Goal: Transaction & Acquisition: Register for event/course

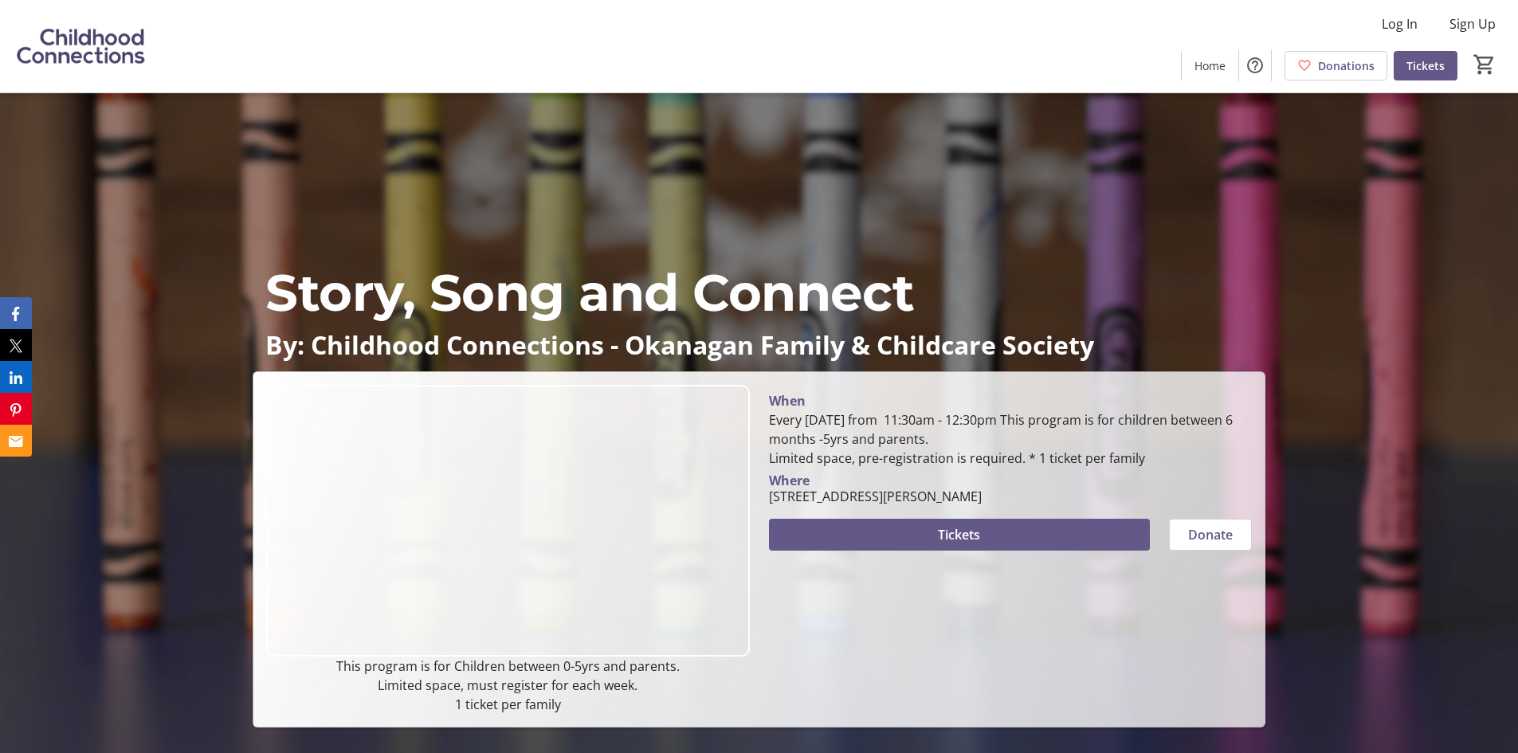
click at [870, 557] on div "When Every Wednesday from 11:30am - 12:30pm This program is for children betwee…" at bounding box center [1010, 549] width 502 height 329
click at [863, 531] on span at bounding box center [959, 534] width 381 height 38
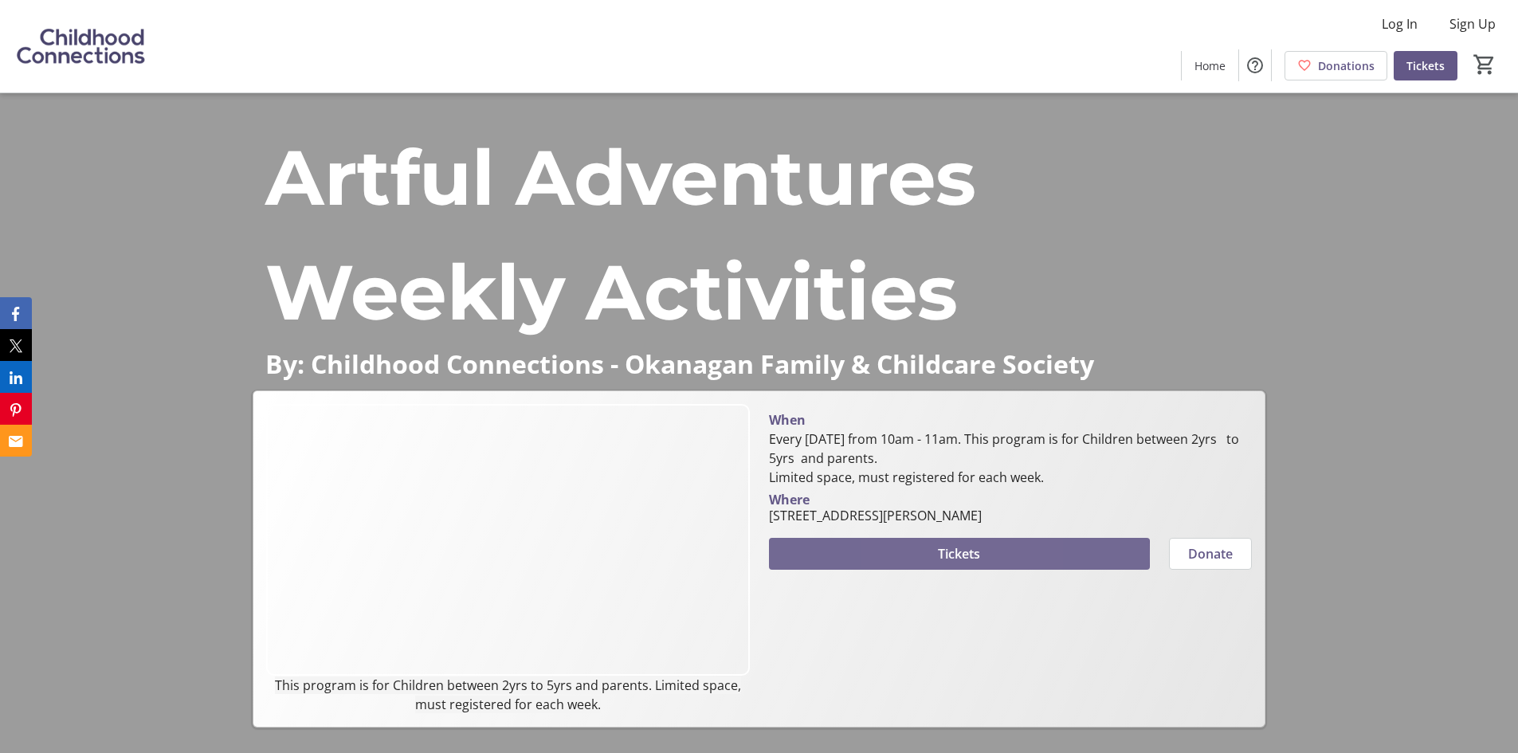
click at [903, 556] on span at bounding box center [959, 554] width 381 height 38
